Goal: Task Accomplishment & Management: Manage account settings

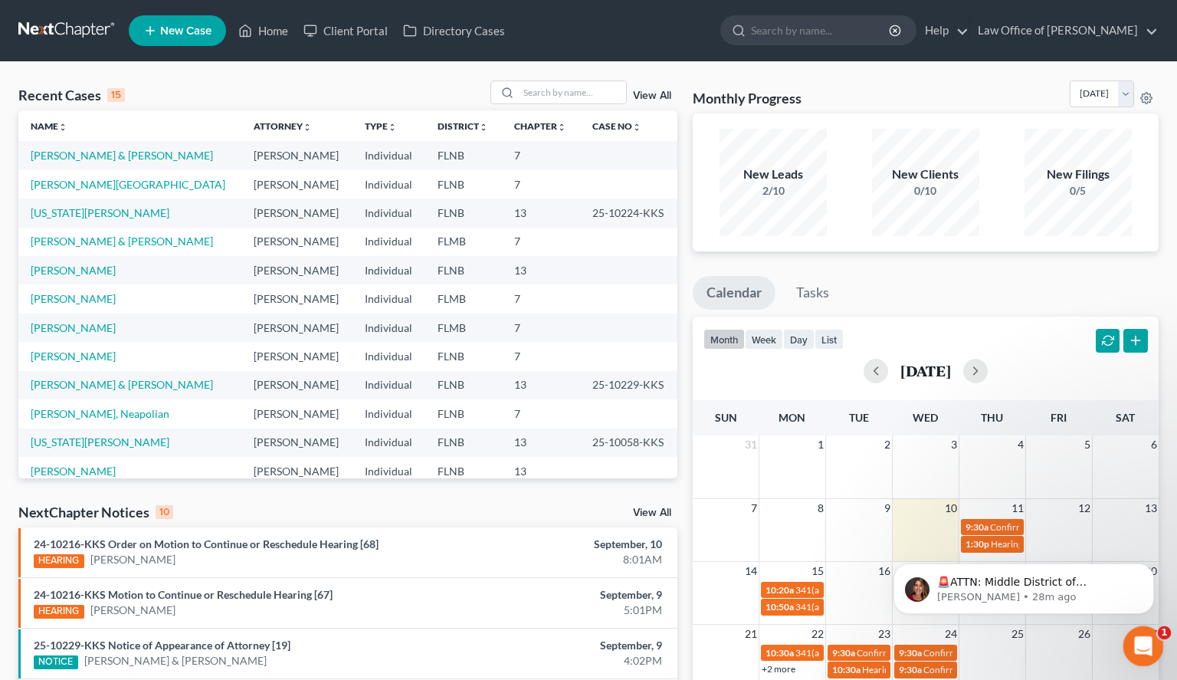
click at [1157, 637] on div "Open Intercom Messenger" at bounding box center [1141, 643] width 51 height 51
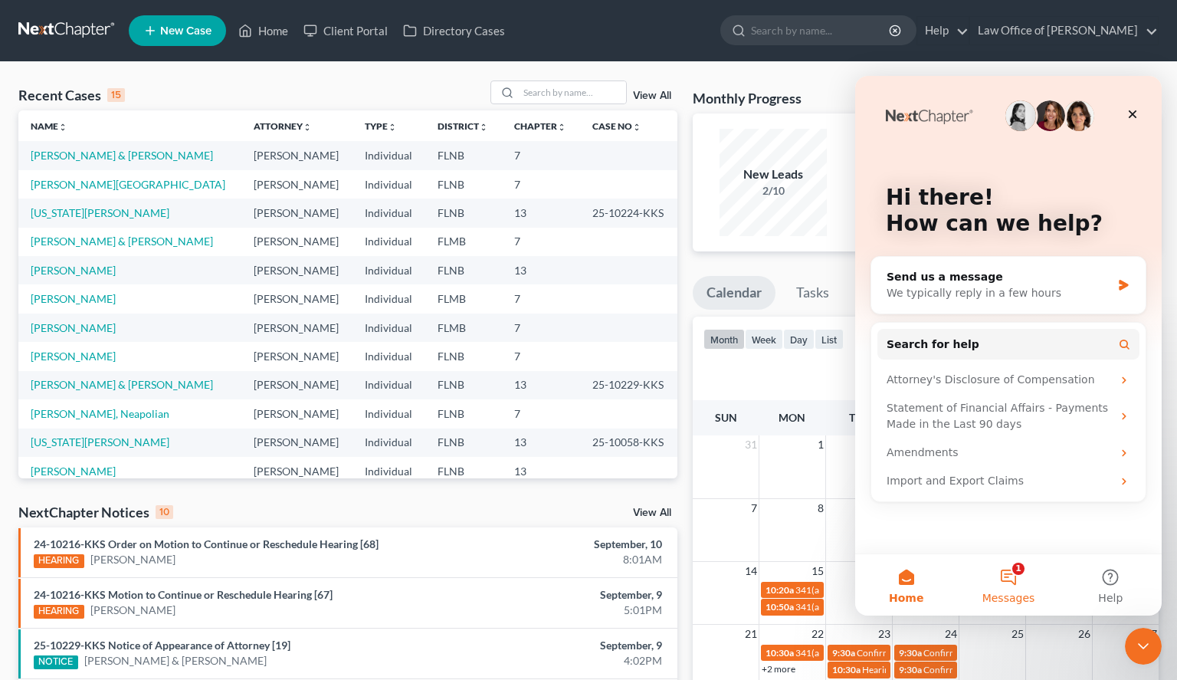
click at [1016, 592] on span "Messages" at bounding box center [1008, 597] width 53 height 11
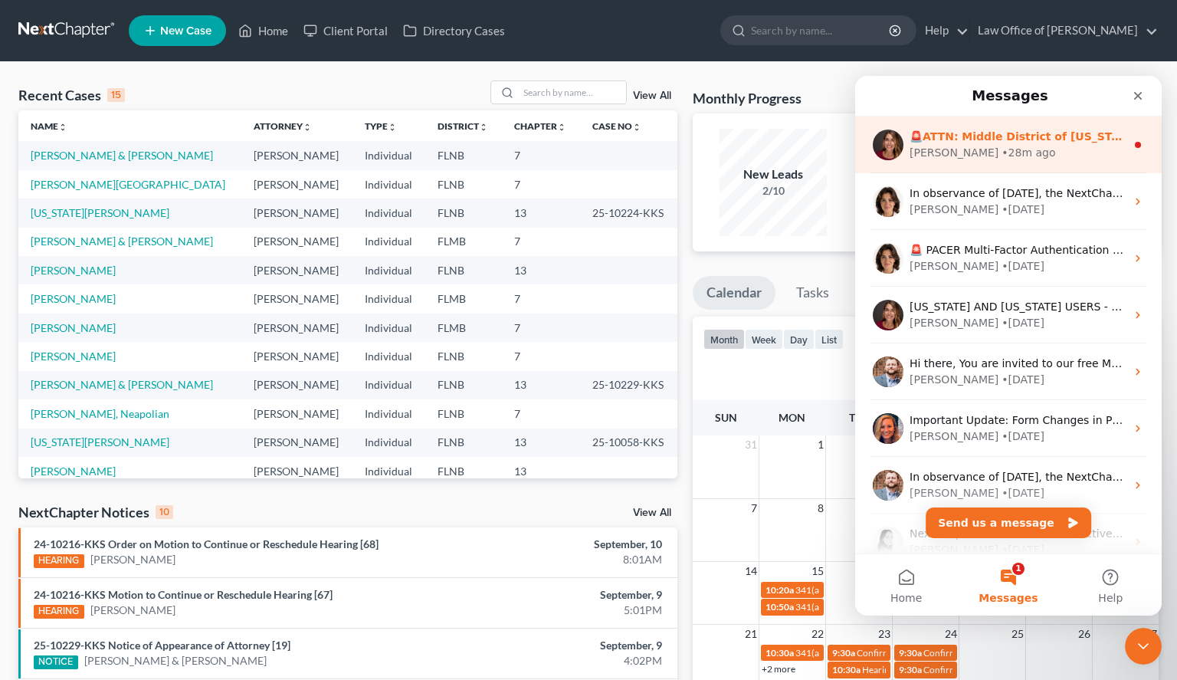
click at [1034, 148] on div "[PERSON_NAME] • 28m ago" at bounding box center [1018, 153] width 216 height 16
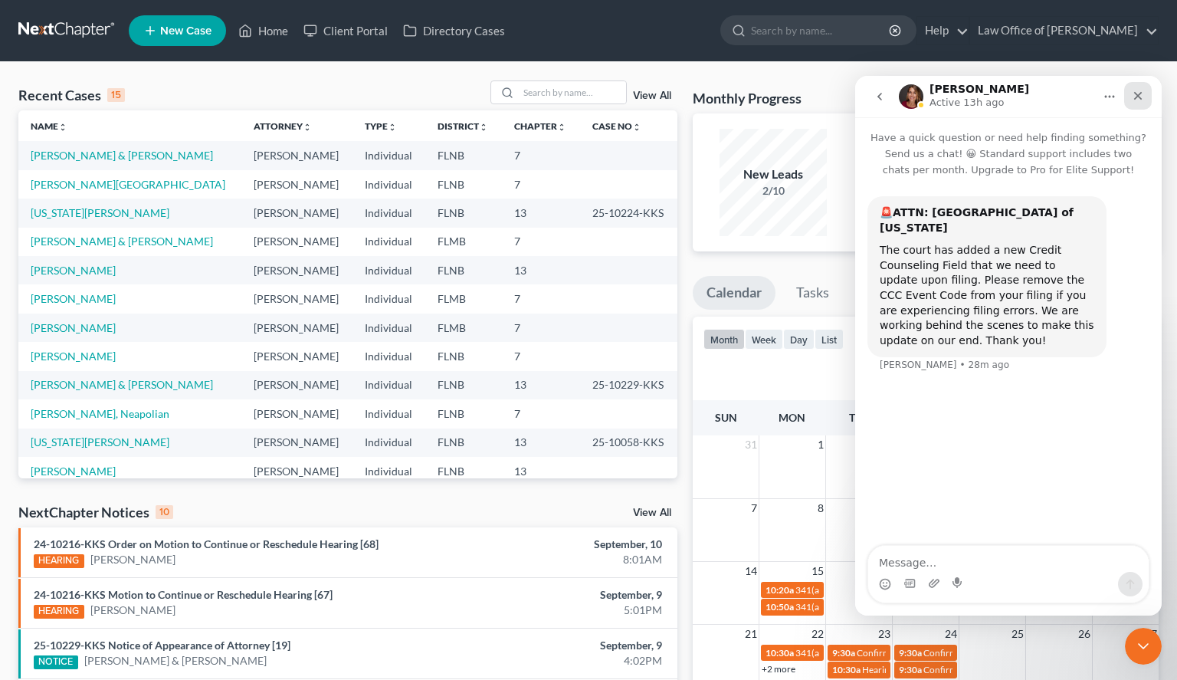
click at [1147, 91] on div "Close" at bounding box center [1138, 96] width 28 height 28
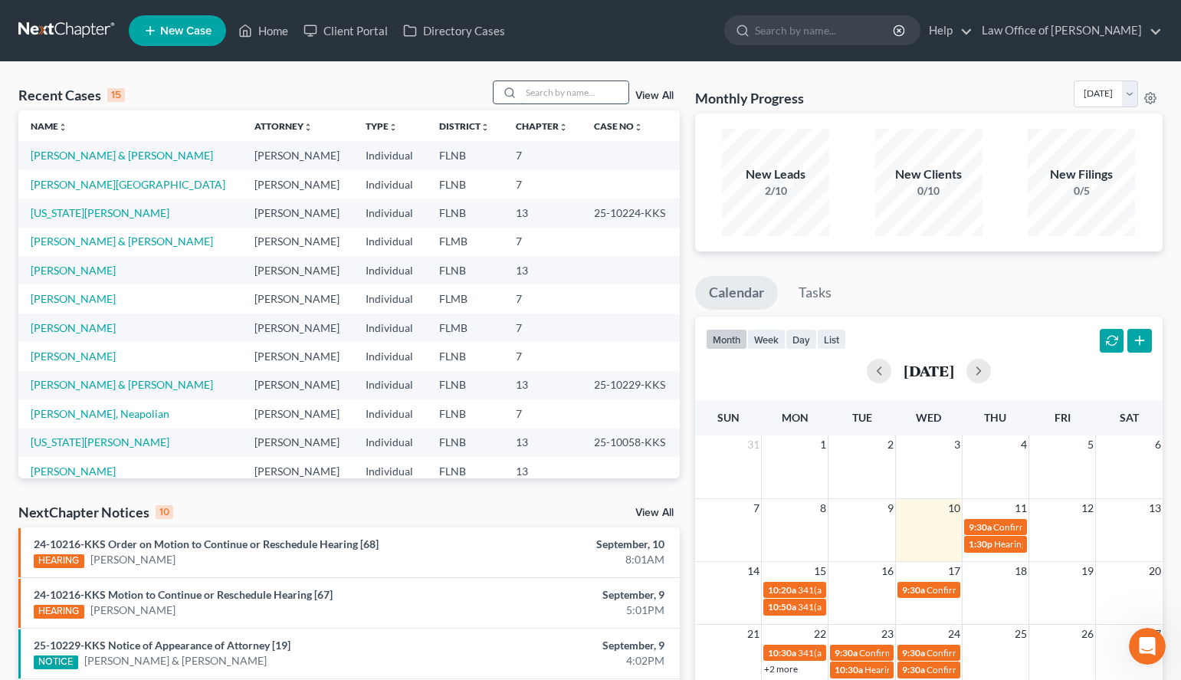
click at [557, 102] on input "search" at bounding box center [574, 92] width 107 height 22
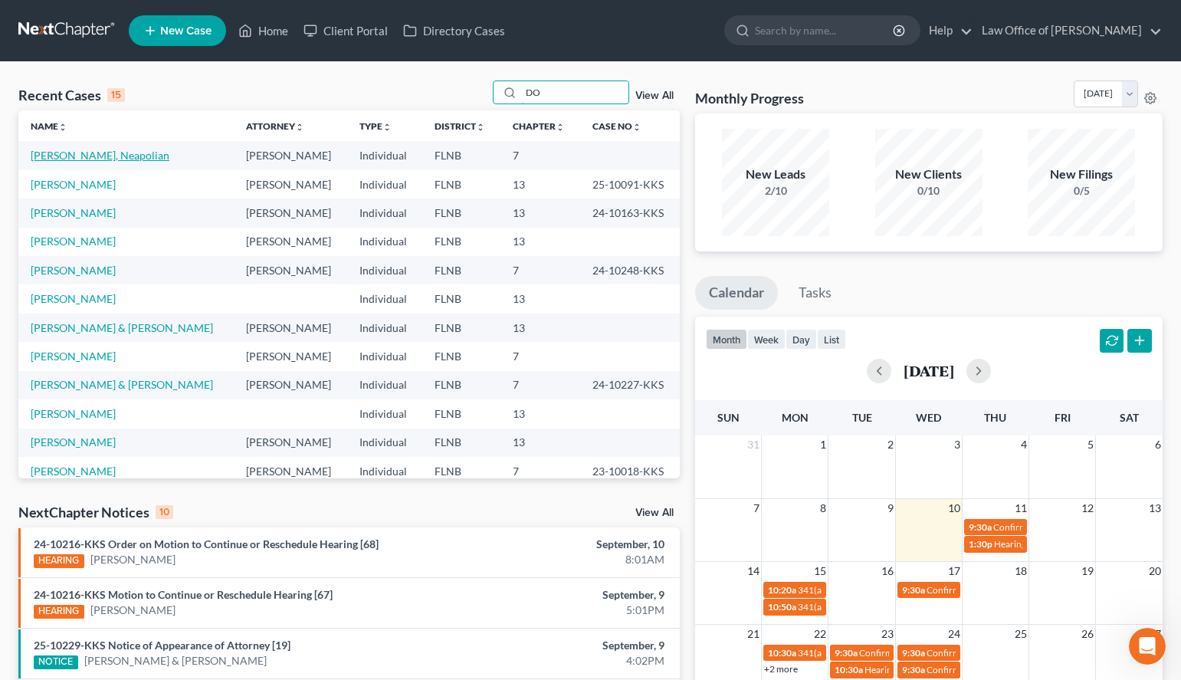
type input "DO"
click at [103, 159] on link "[PERSON_NAME], Neapolian" at bounding box center [100, 155] width 139 height 13
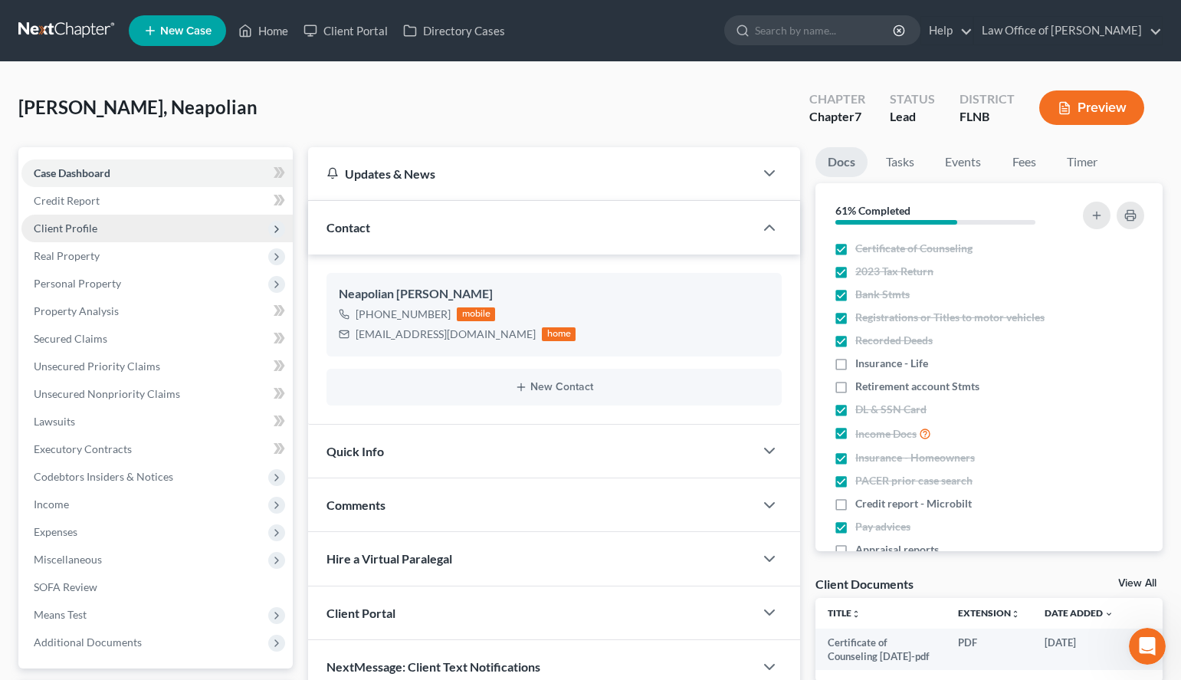
click at [124, 228] on span "Client Profile" at bounding box center [156, 229] width 271 height 28
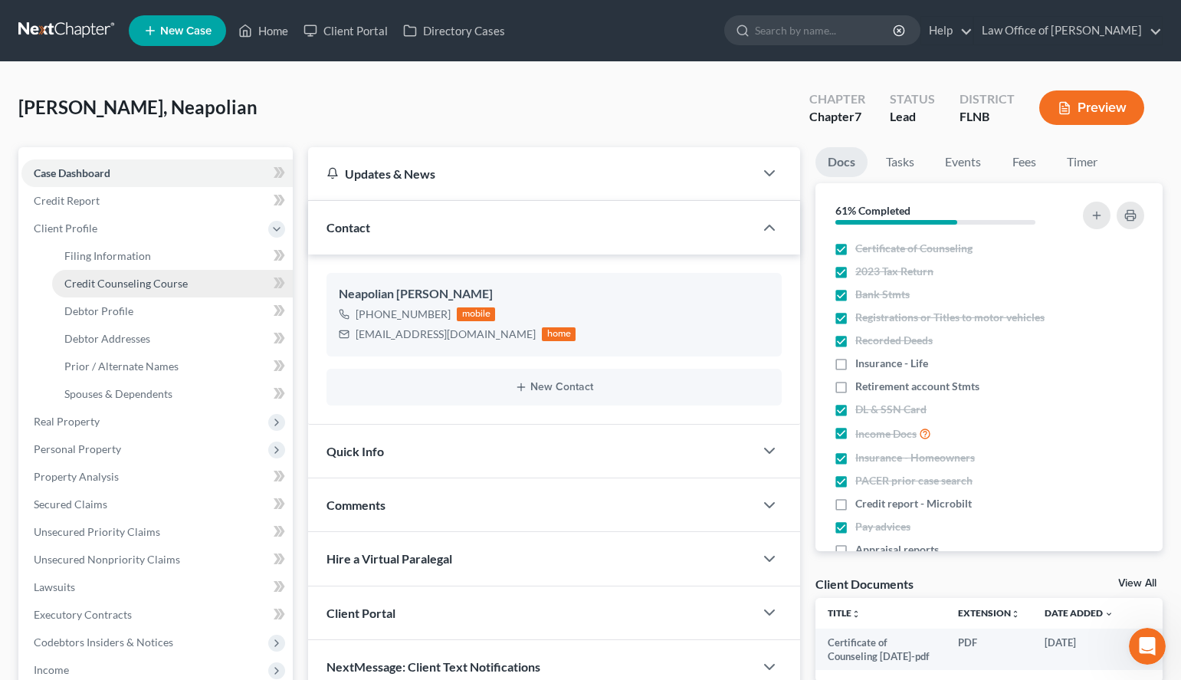
click at [141, 290] on link "Credit Counseling Course" at bounding box center [172, 284] width 241 height 28
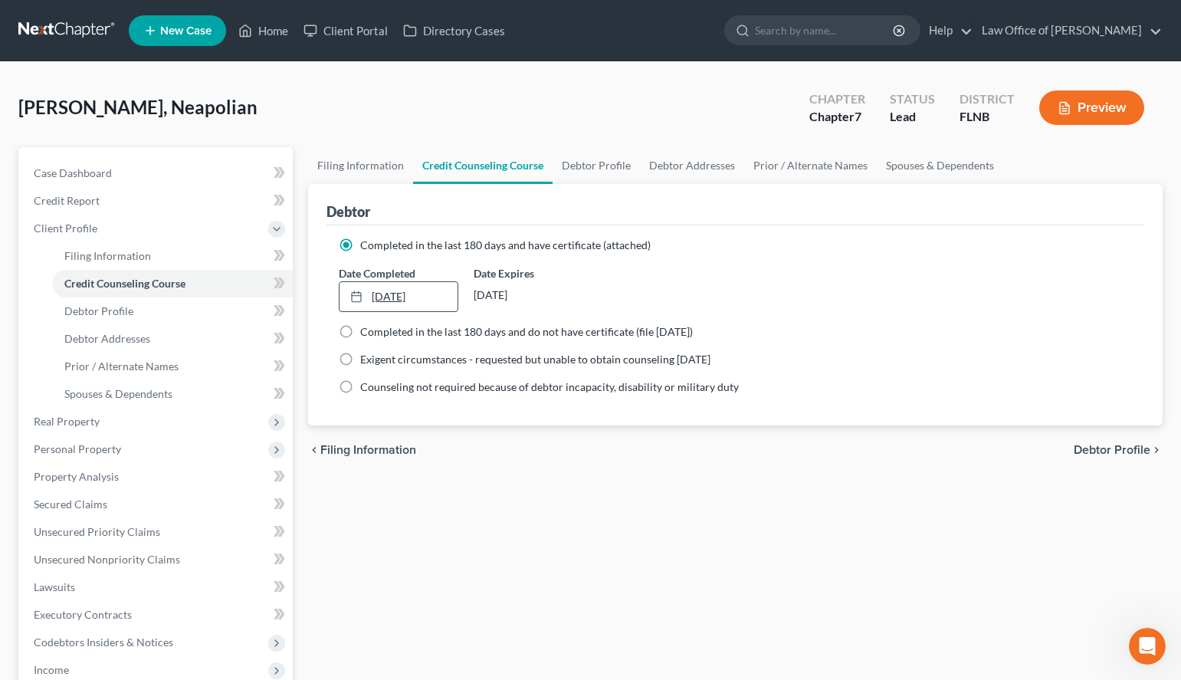
click at [445, 300] on link "[DATE]" at bounding box center [399, 296] width 118 height 29
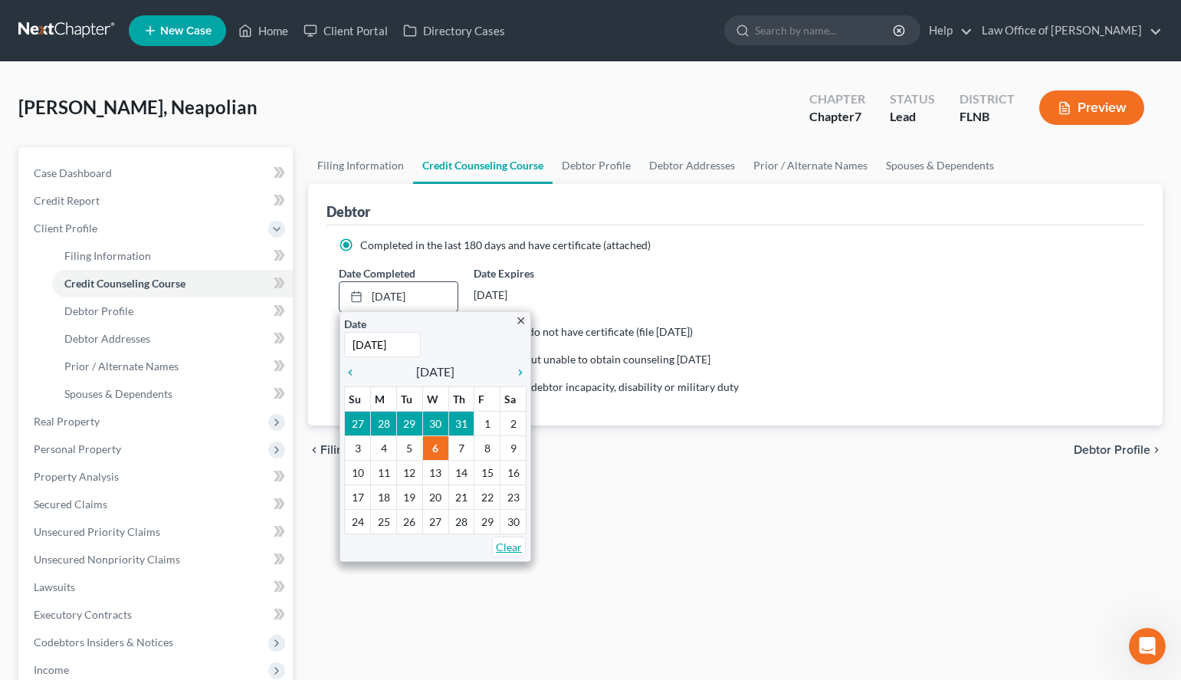
click at [511, 549] on link "Clear" at bounding box center [509, 546] width 34 height 21
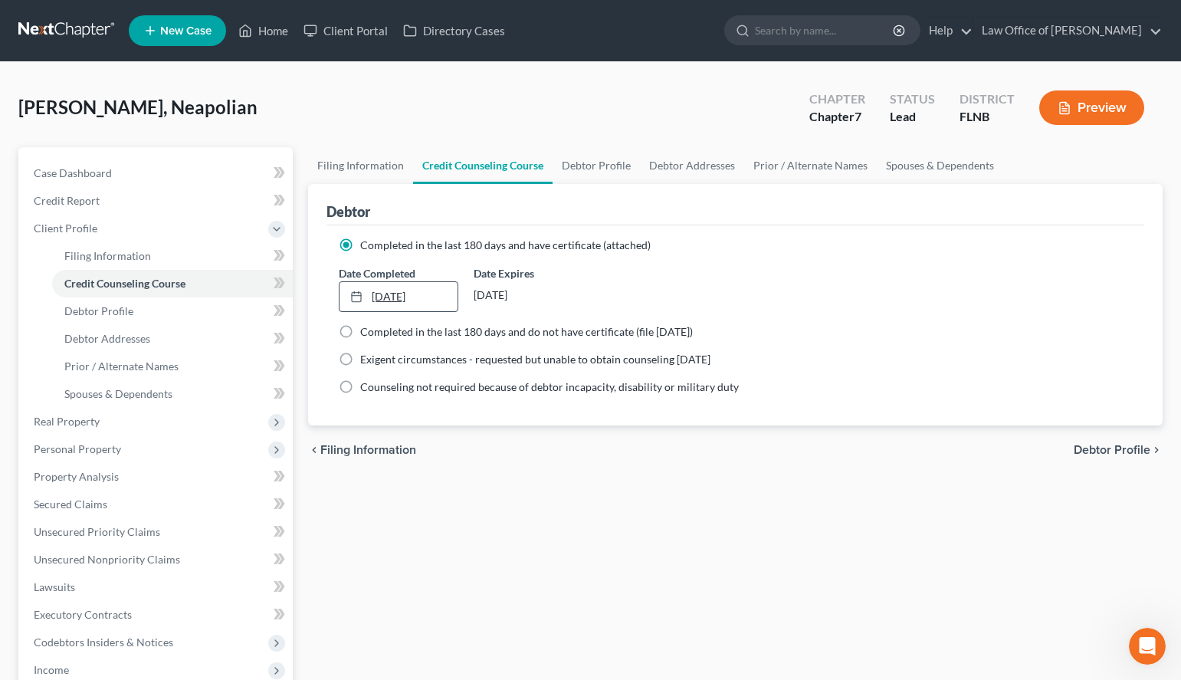
click at [430, 293] on link "[DATE]" at bounding box center [399, 296] width 118 height 29
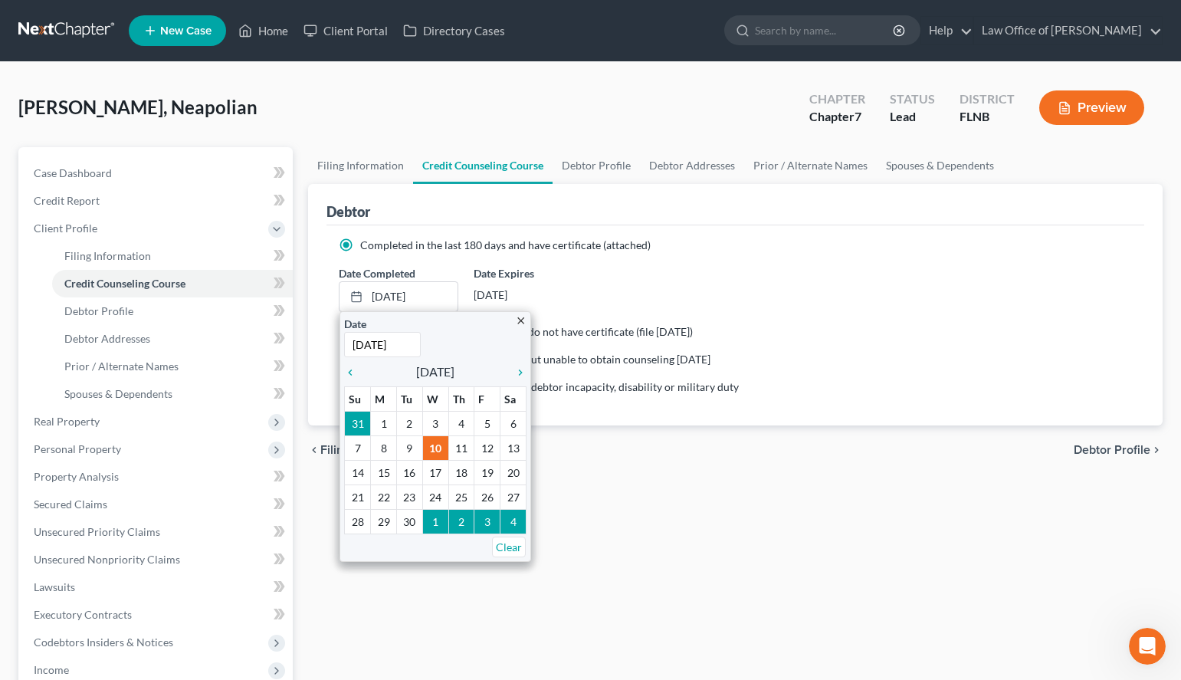
click at [651, 500] on div "Filing Information Credit Counseling Course Debtor Profile Debtor Addresses Pri…" at bounding box center [735, 534] width 870 height 775
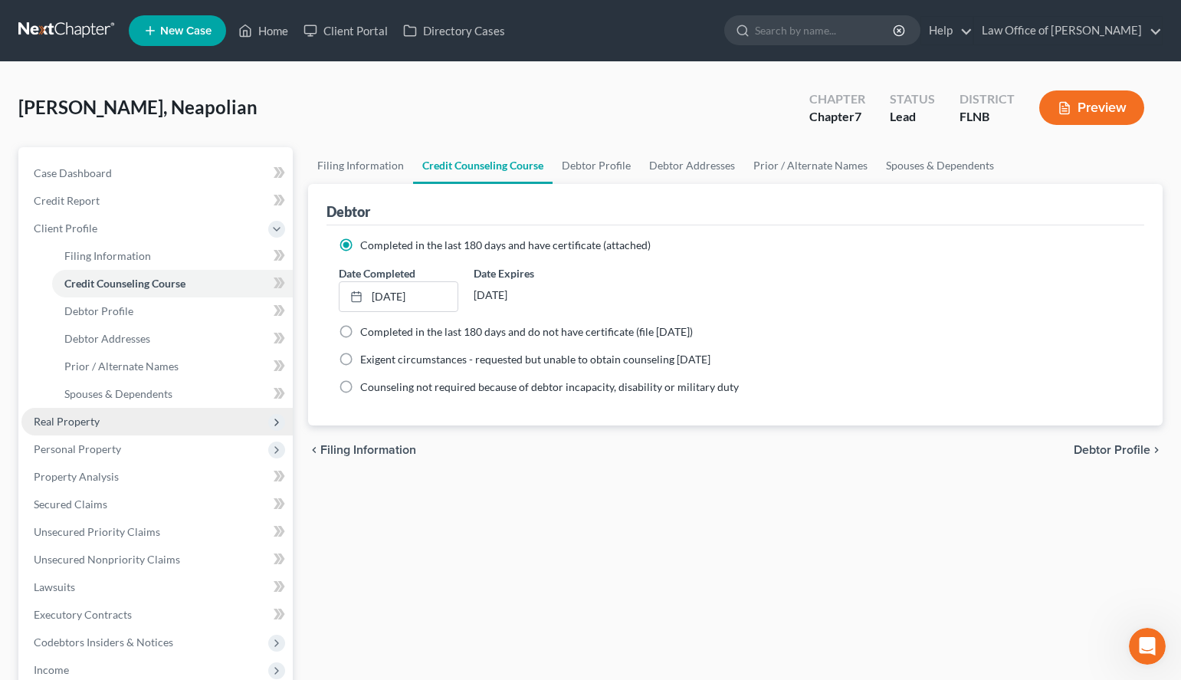
click at [120, 415] on span "Real Property" at bounding box center [156, 422] width 271 height 28
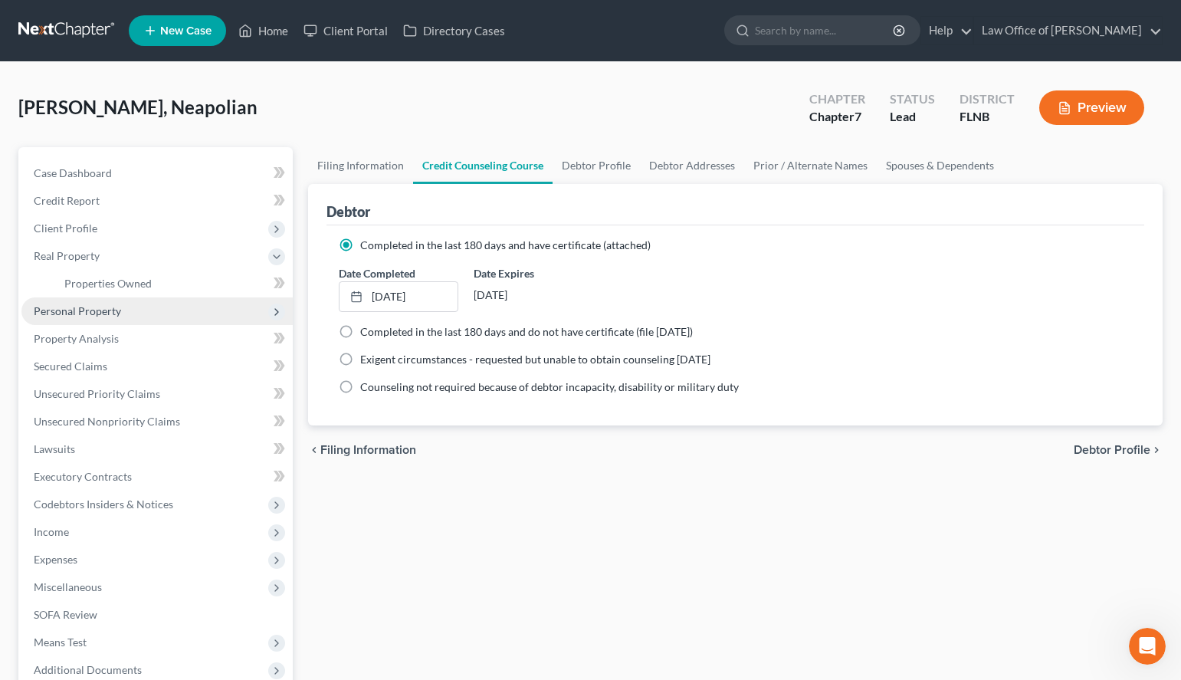
click at [135, 318] on span "Personal Property" at bounding box center [156, 311] width 271 height 28
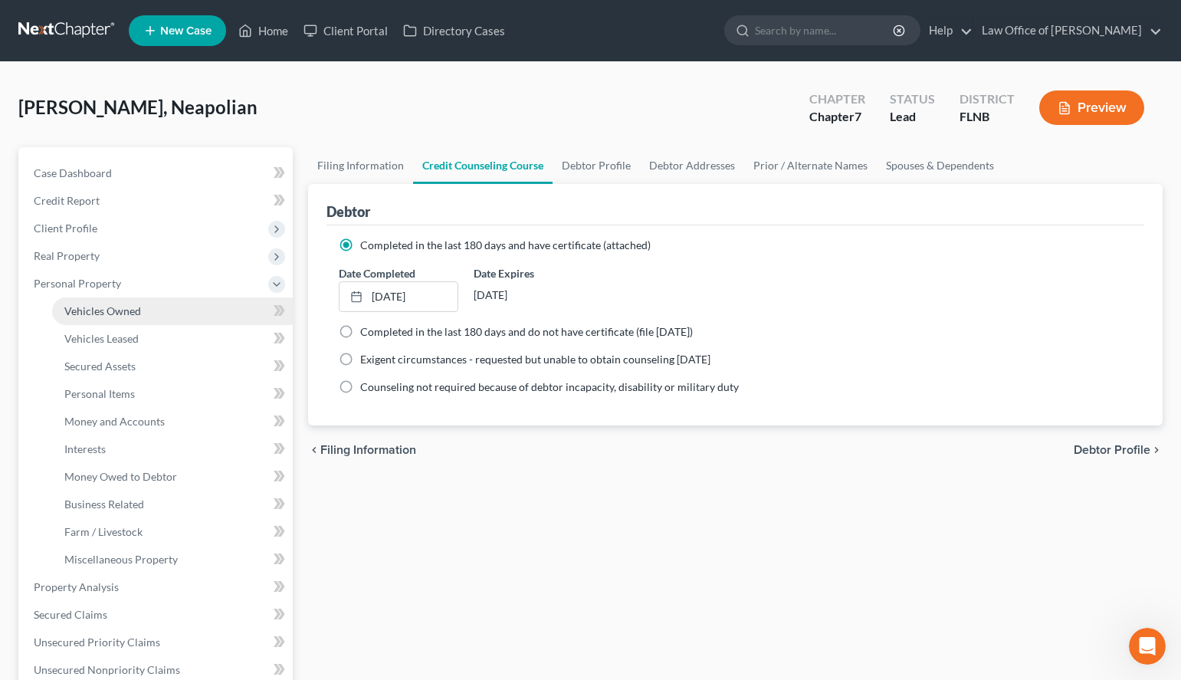
click at [135, 323] on link "Vehicles Owned" at bounding box center [172, 311] width 241 height 28
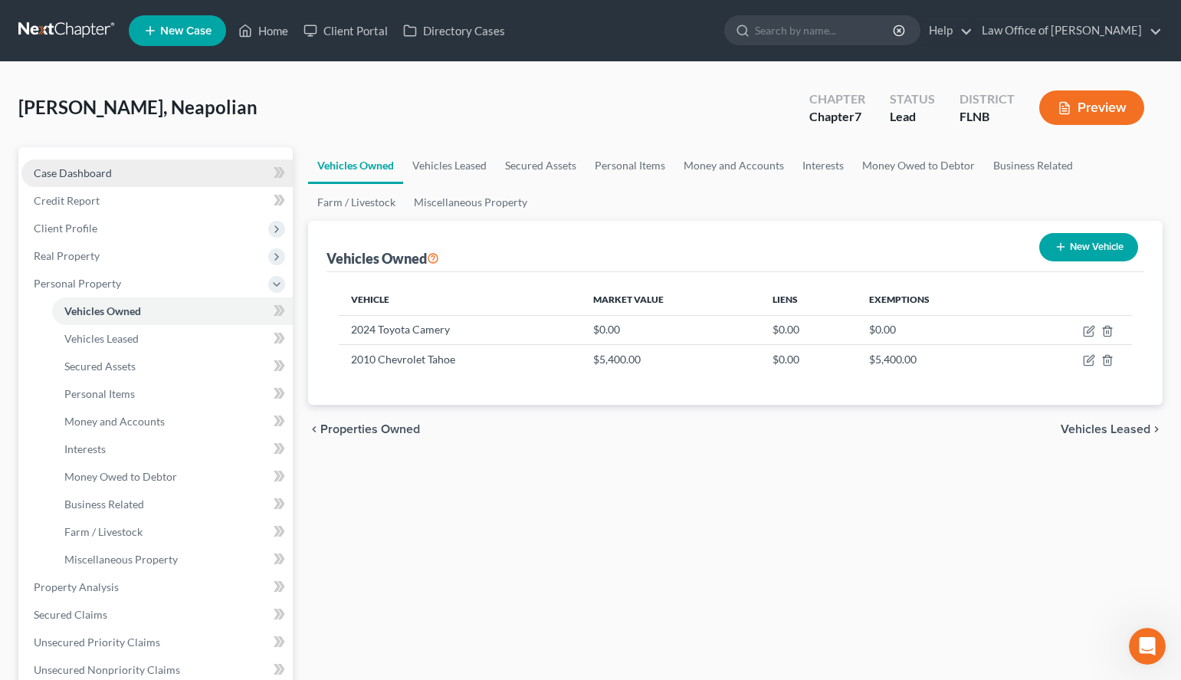
click at [102, 185] on link "Case Dashboard" at bounding box center [156, 173] width 271 height 28
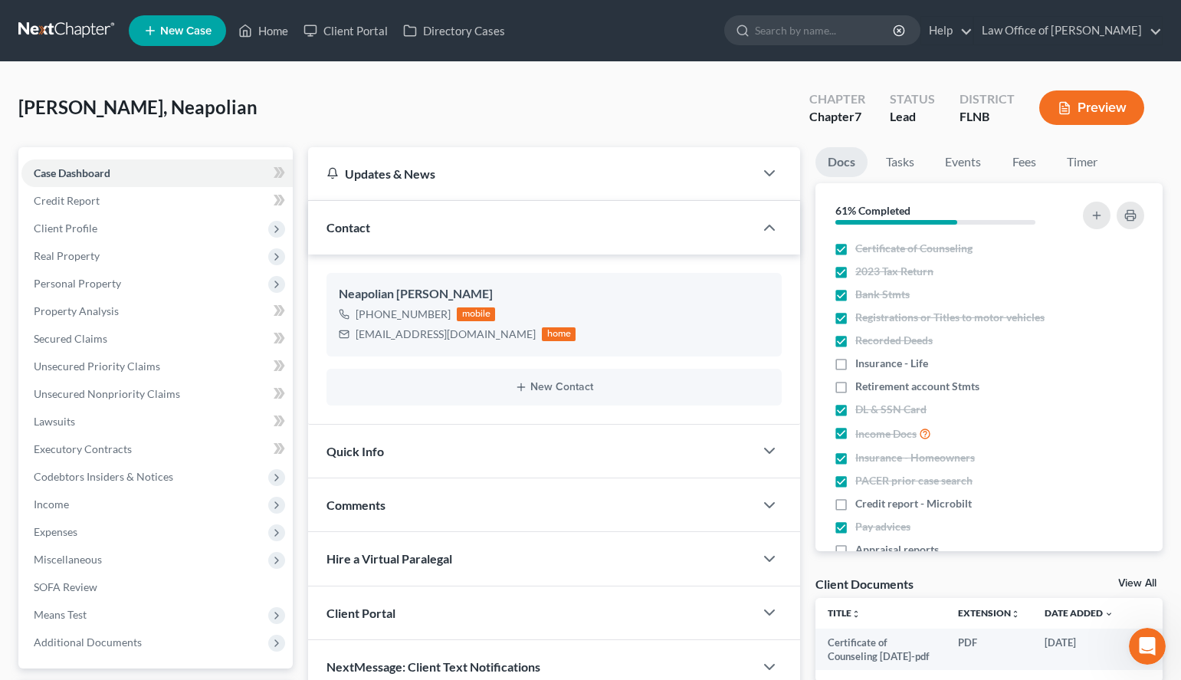
scroll to position [133, 0]
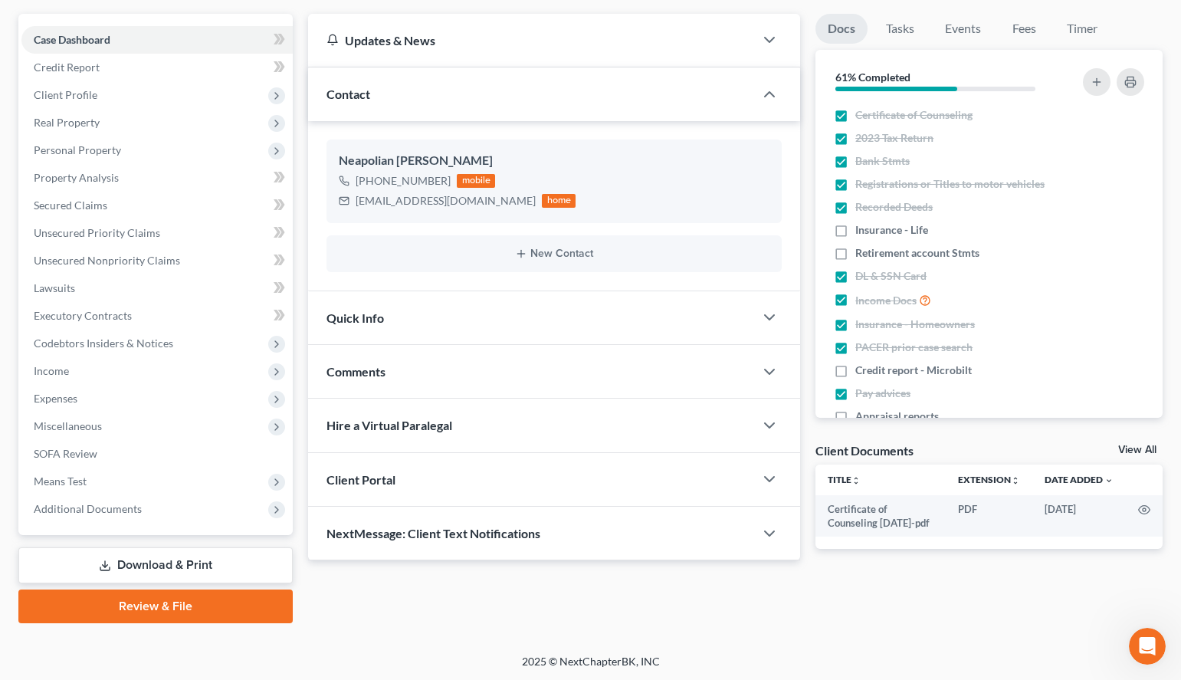
click at [1137, 445] on link "View All" at bounding box center [1137, 450] width 38 height 11
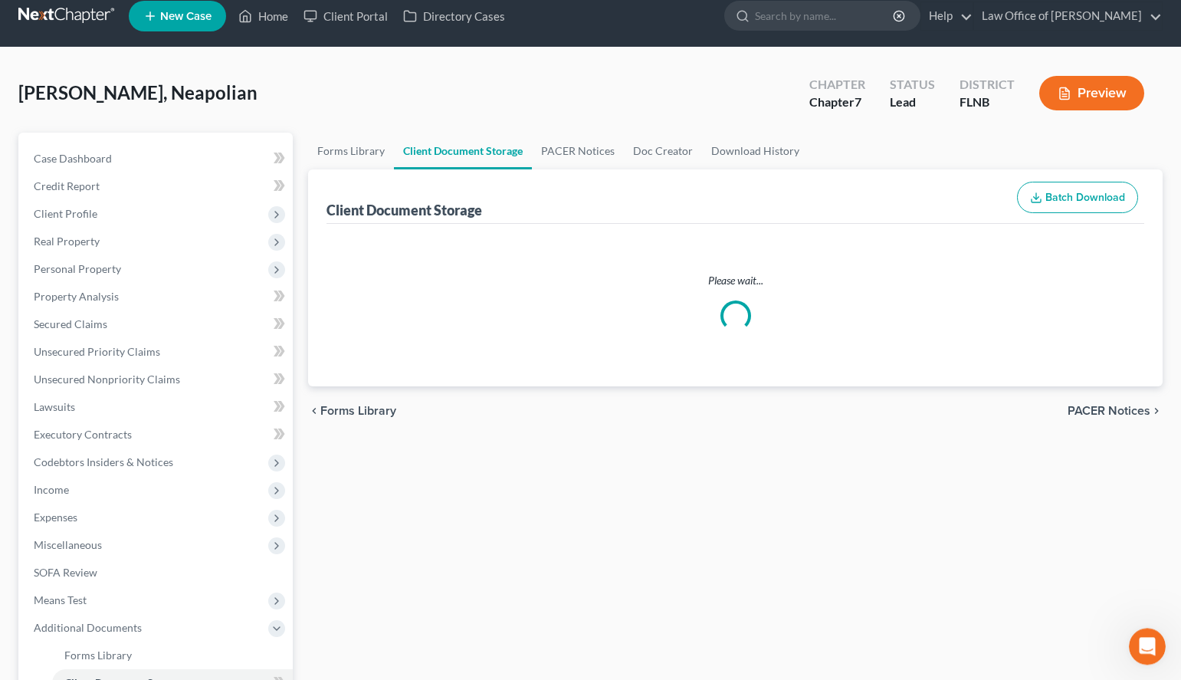
select select "10"
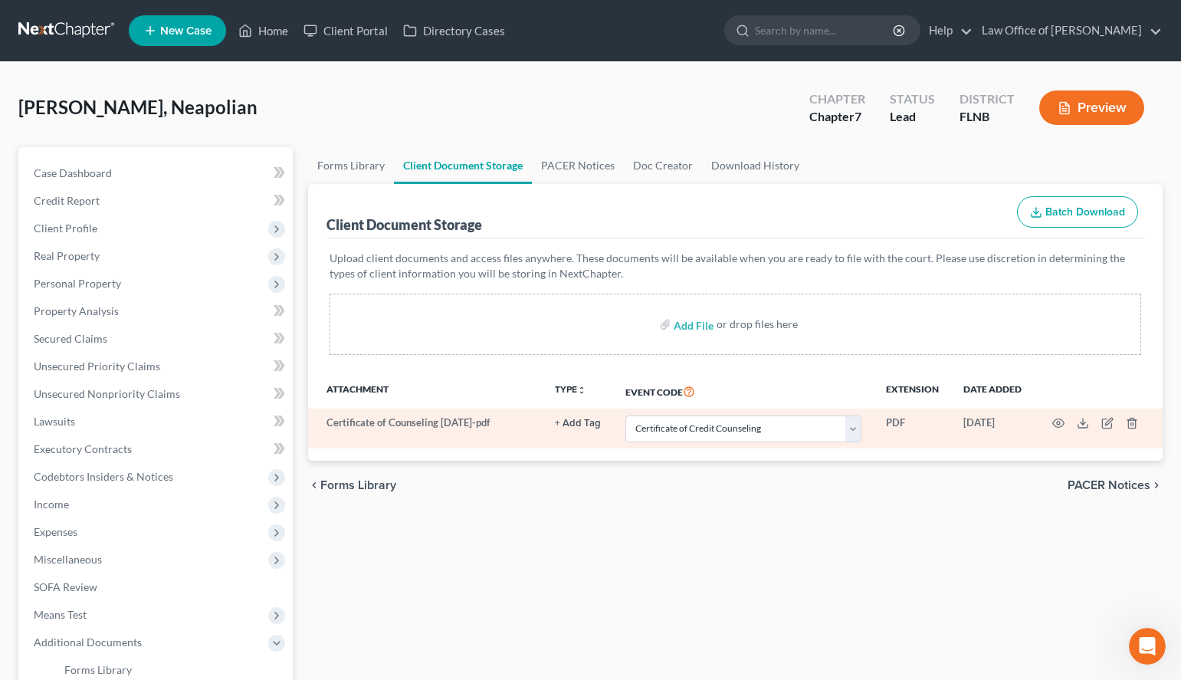
click at [1129, 430] on td at bounding box center [1098, 428] width 129 height 40
click at [1133, 427] on icon "button" at bounding box center [1132, 423] width 12 height 12
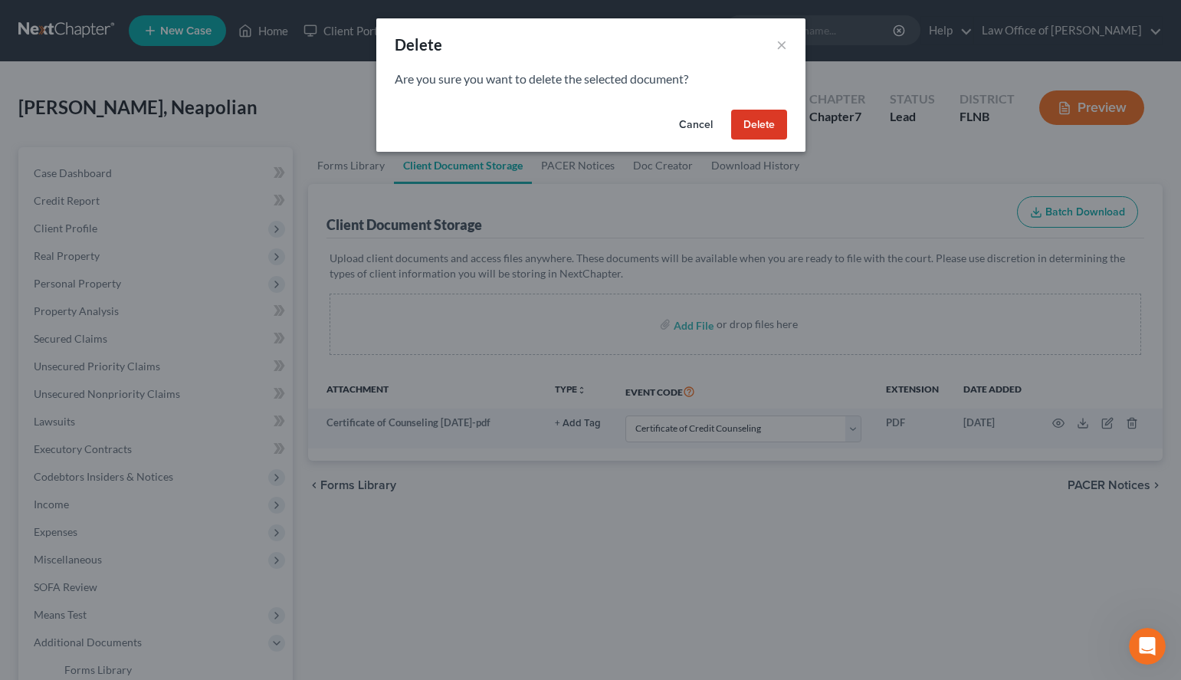
click at [743, 117] on button "Delete" at bounding box center [759, 125] width 56 height 31
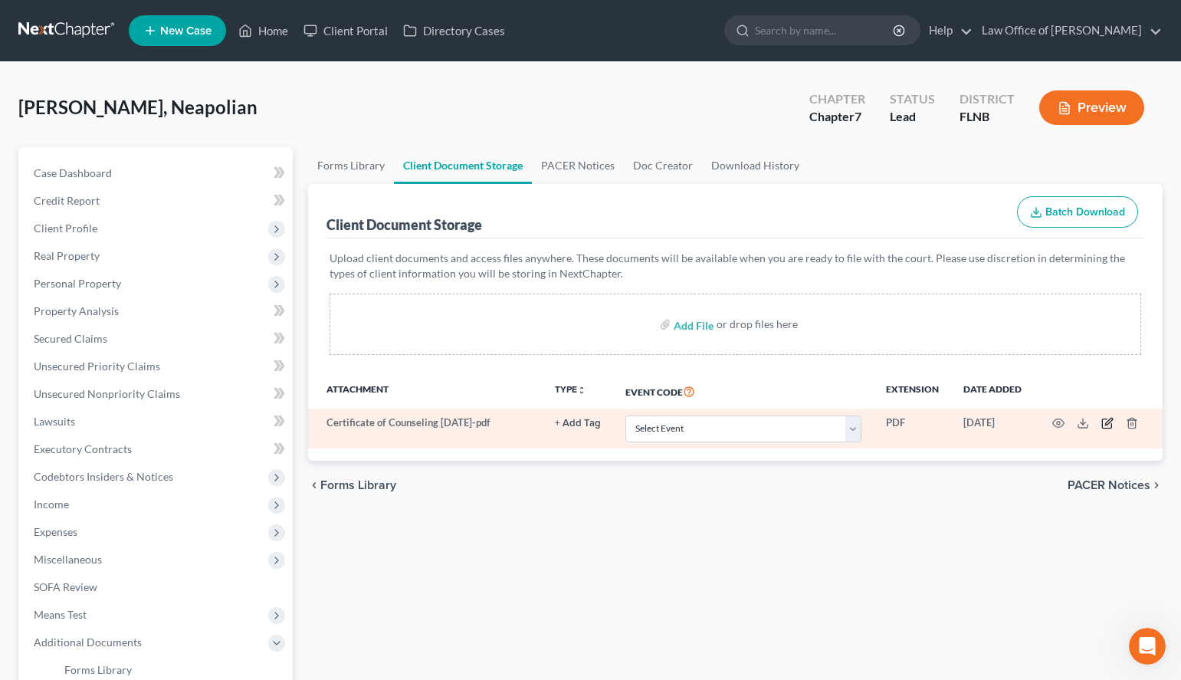
click at [1109, 422] on icon "button" at bounding box center [1107, 423] width 12 height 12
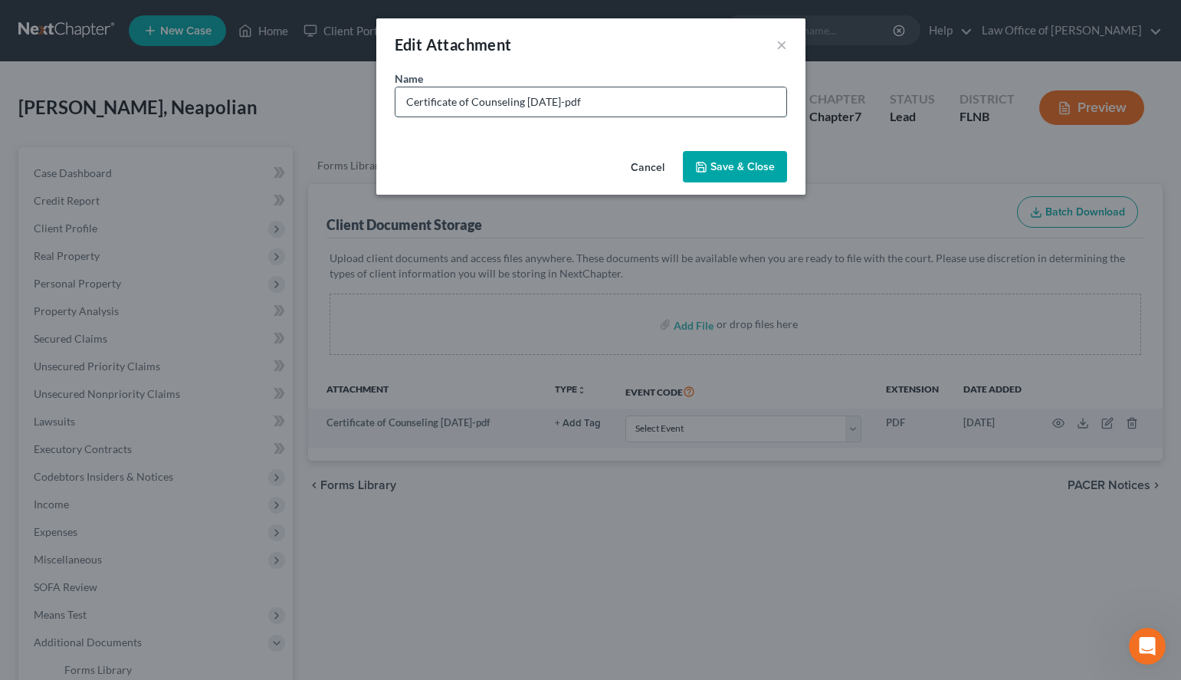
click at [588, 103] on input "Certificate of Counseling [DATE]-pdf" at bounding box center [590, 101] width 391 height 29
type input "Certificate of Counseling [DATE].pdf"
click at [700, 182] on button "Save & Close" at bounding box center [735, 167] width 104 height 32
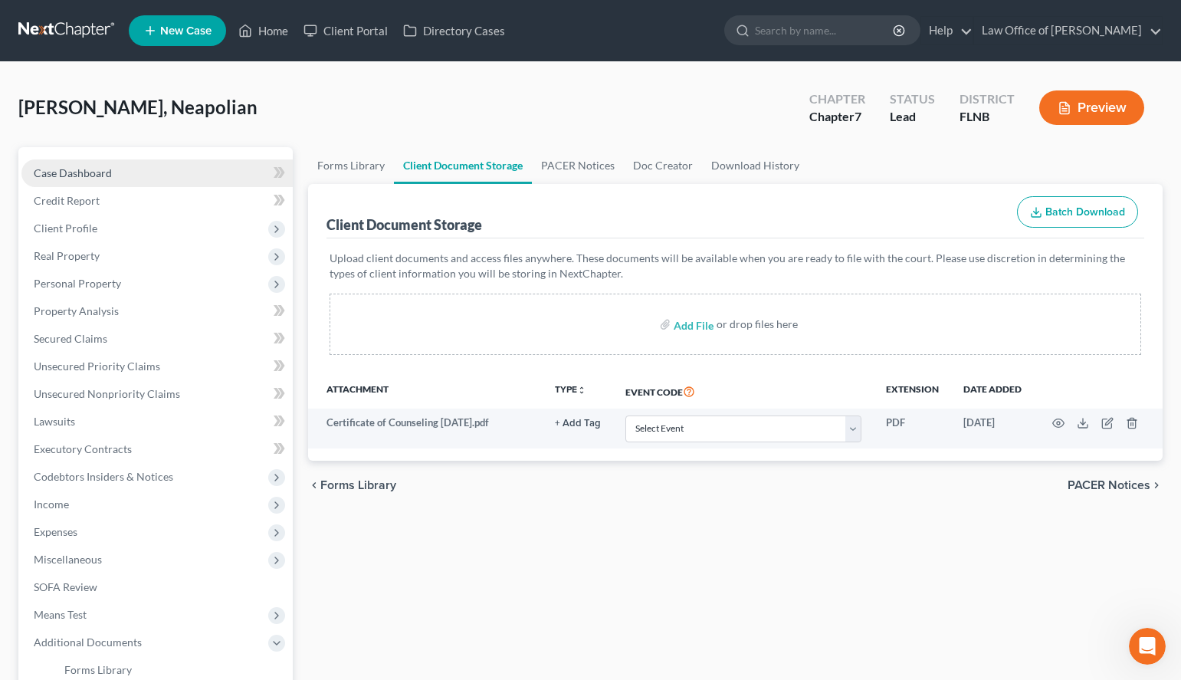
click at [97, 184] on link "Case Dashboard" at bounding box center [156, 173] width 271 height 28
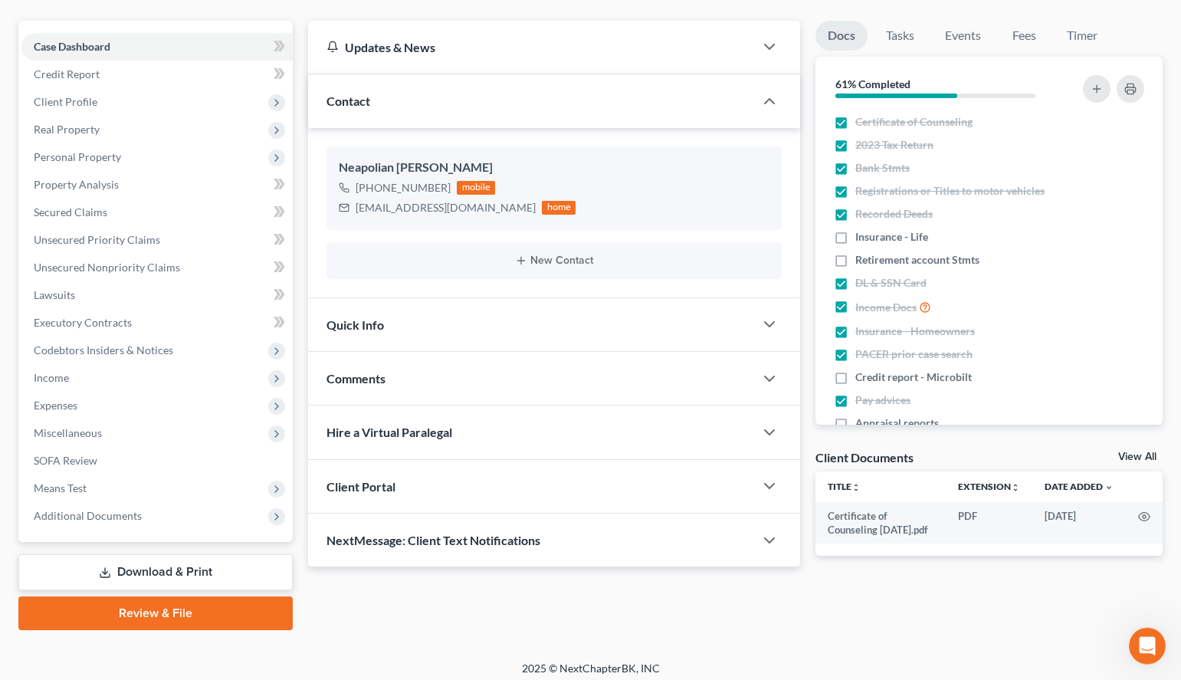
scroll to position [133, 0]
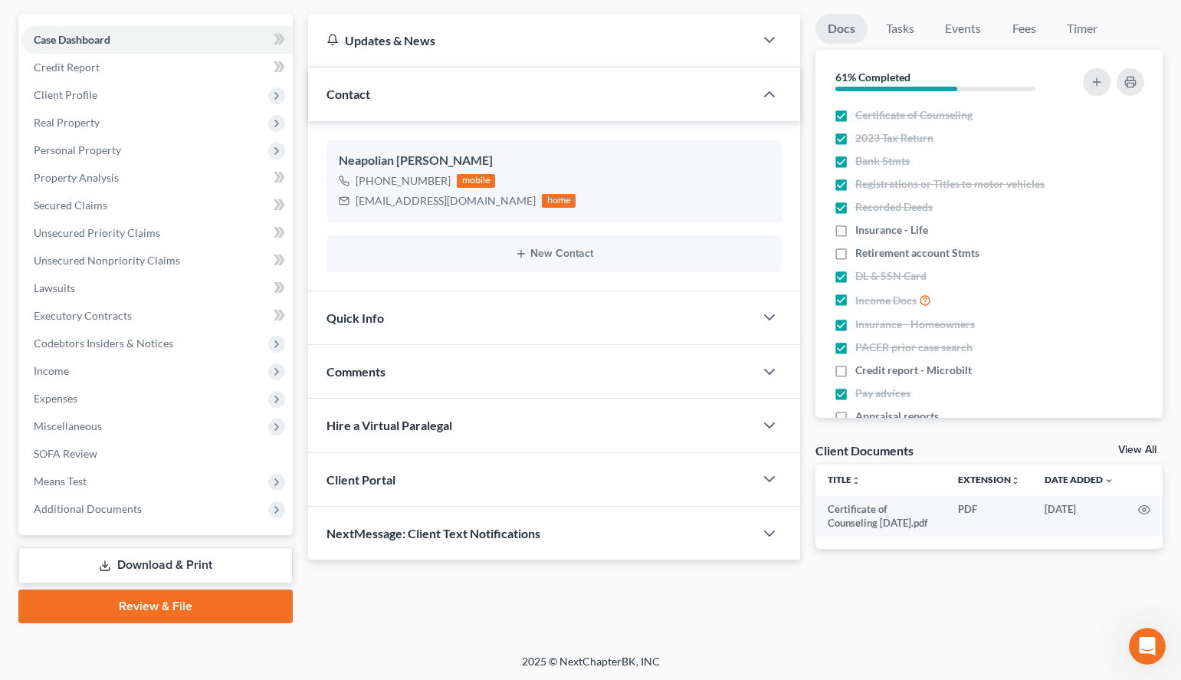
click at [756, 536] on div at bounding box center [777, 533] width 46 height 31
click at [766, 530] on icon "button" at bounding box center [769, 533] width 18 height 18
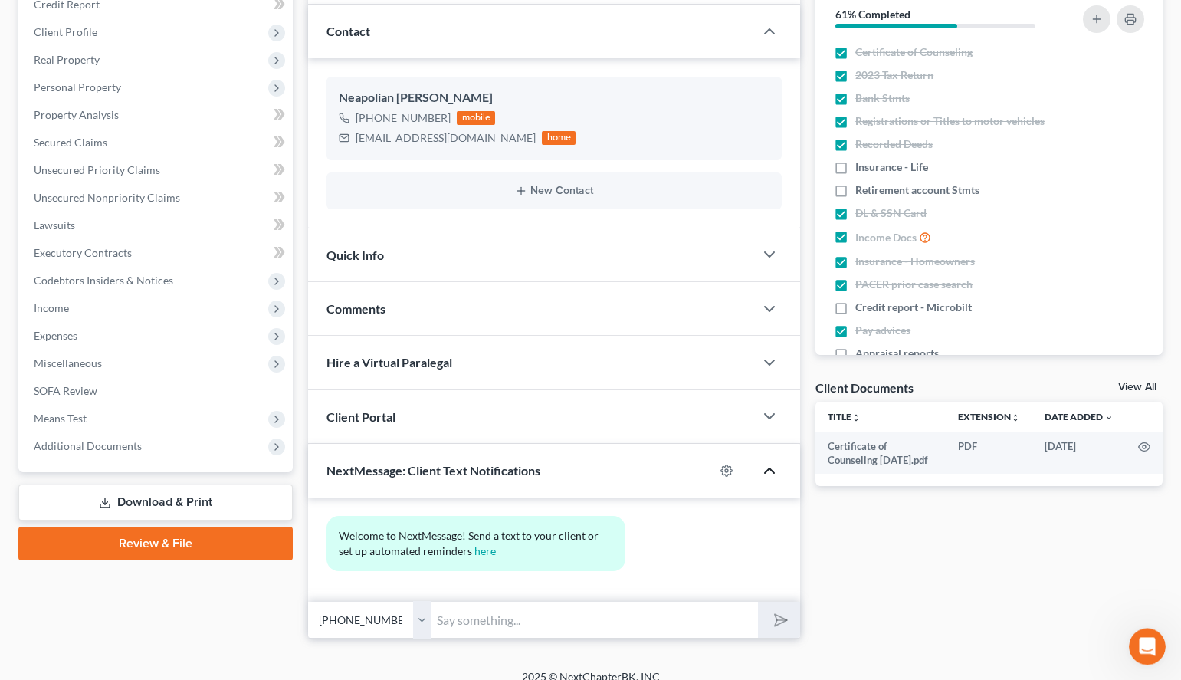
scroll to position [212, 0]
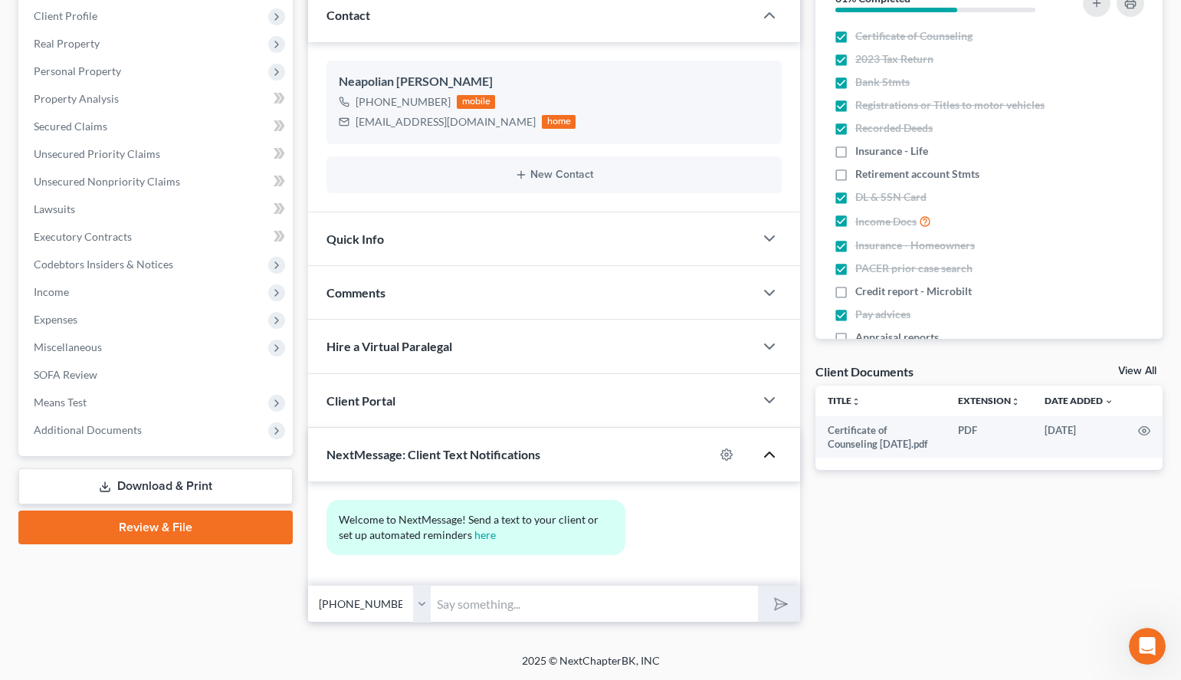
click at [552, 602] on input "text" at bounding box center [594, 604] width 327 height 38
type input "Please send us a copy of your registration for your 2024 Toyota Corolla"
click at [776, 607] on icon "submit" at bounding box center [777, 603] width 21 height 21
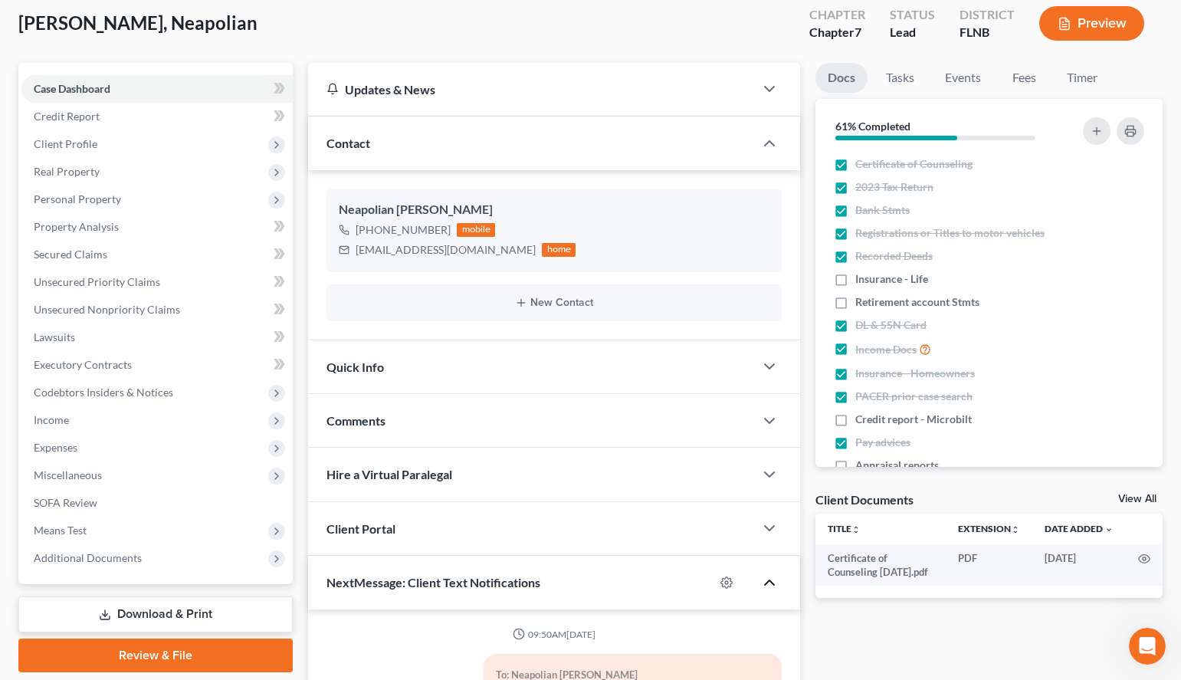
scroll to position [0, 0]
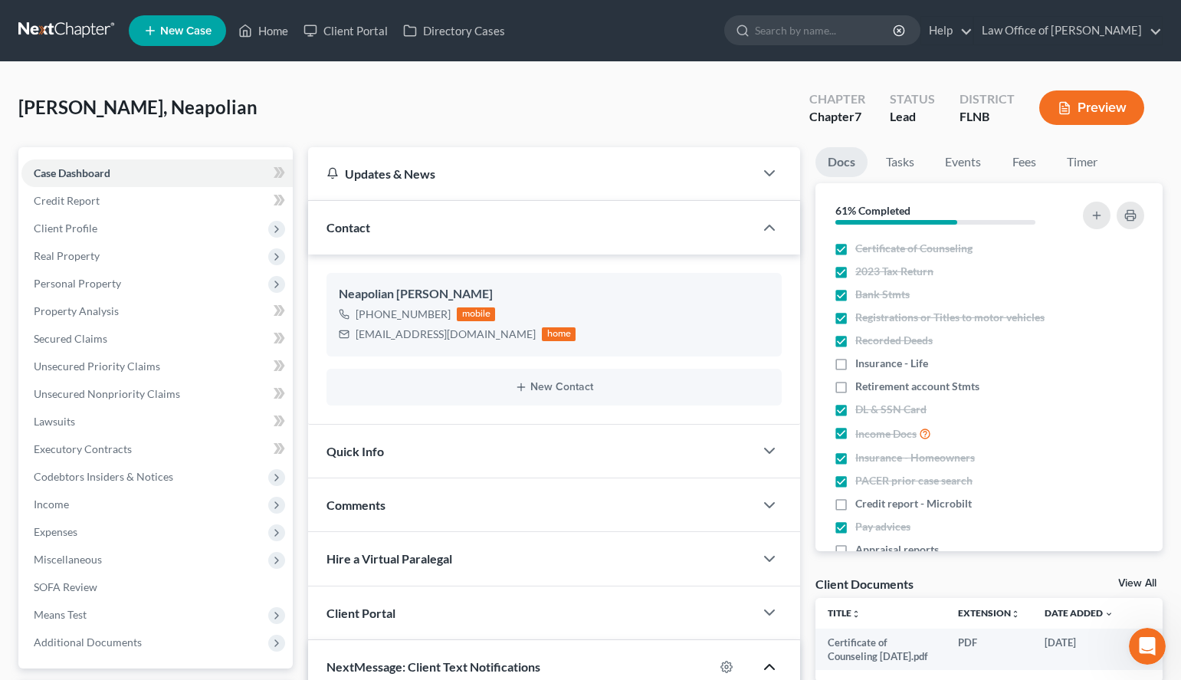
click at [75, 26] on link at bounding box center [67, 31] width 98 height 28
